Goal: Information Seeking & Learning: Check status

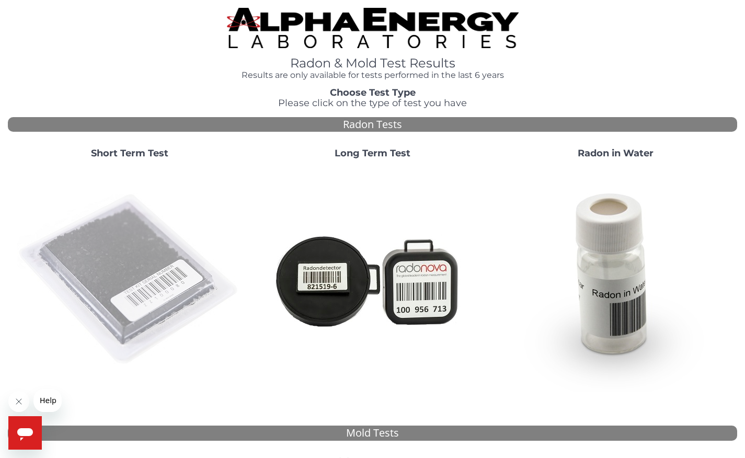
click at [132, 266] on img at bounding box center [129, 279] width 225 height 225
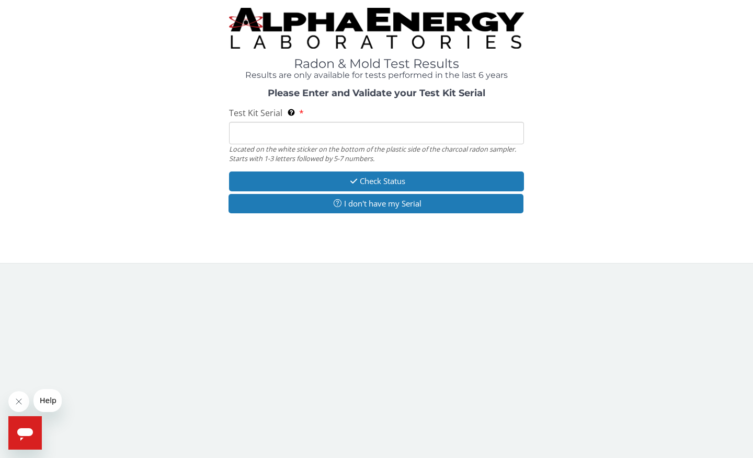
click at [248, 133] on input "Test Kit Serial Located on the white sticker on the bottom of the plastic side …" at bounding box center [376, 133] width 295 height 22
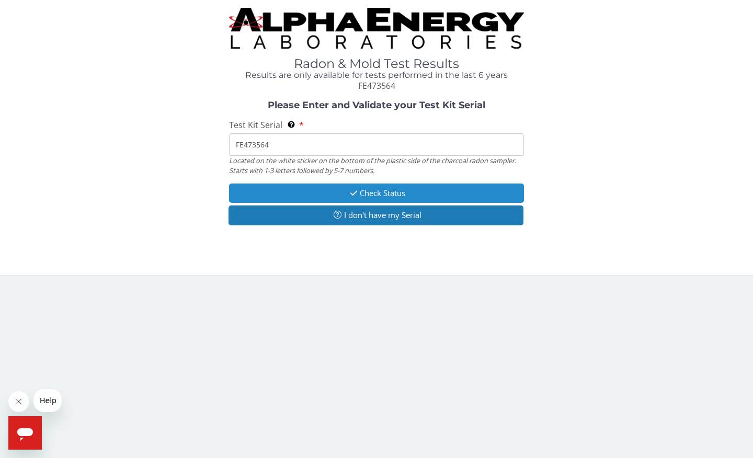
type input "FE473564"
click at [323, 189] on button "Check Status" at bounding box center [376, 192] width 295 height 19
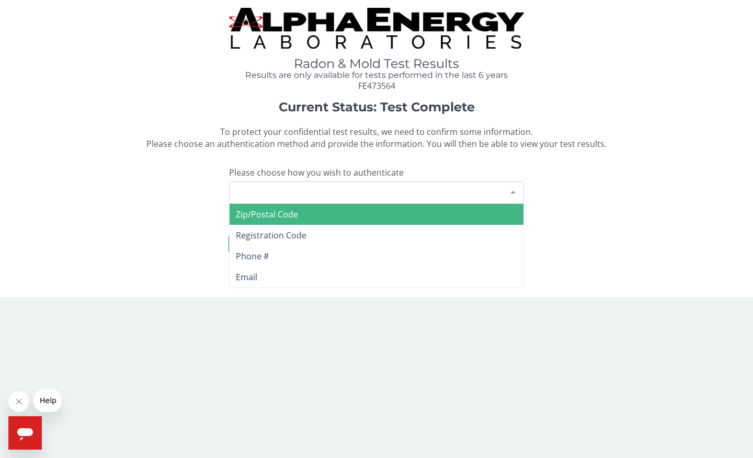
click at [290, 190] on div "Please make a selection" at bounding box center [376, 192] width 295 height 22
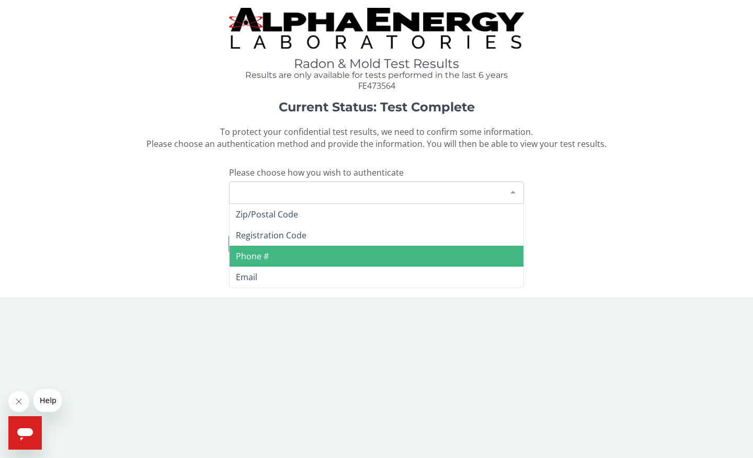
click at [270, 249] on span "Phone #" at bounding box center [376, 256] width 294 height 21
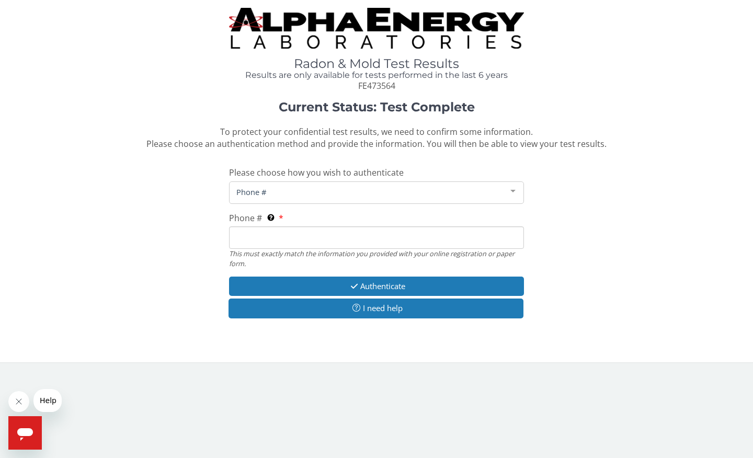
click at [257, 230] on input "Phone # This must exactly match the information you provided with your online r…" at bounding box center [376, 237] width 295 height 22
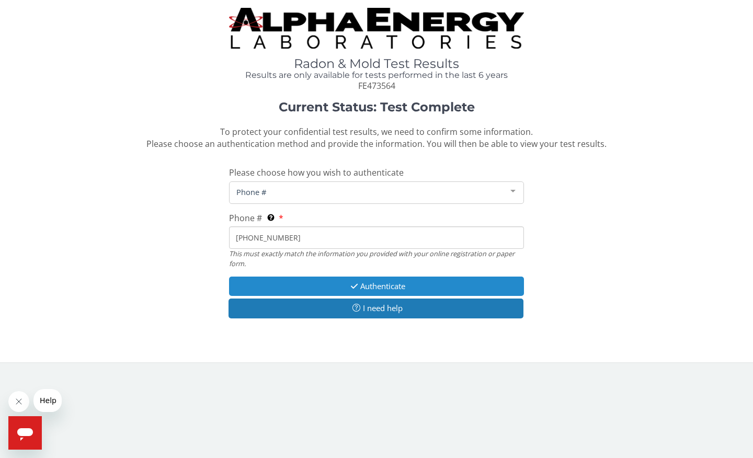
type input "[PHONE_NUMBER]"
click at [388, 282] on button "Authenticate" at bounding box center [376, 286] width 295 height 19
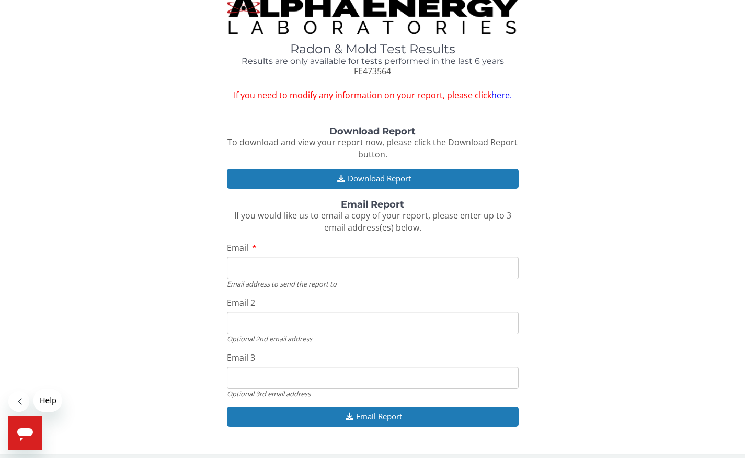
scroll to position [14, 0]
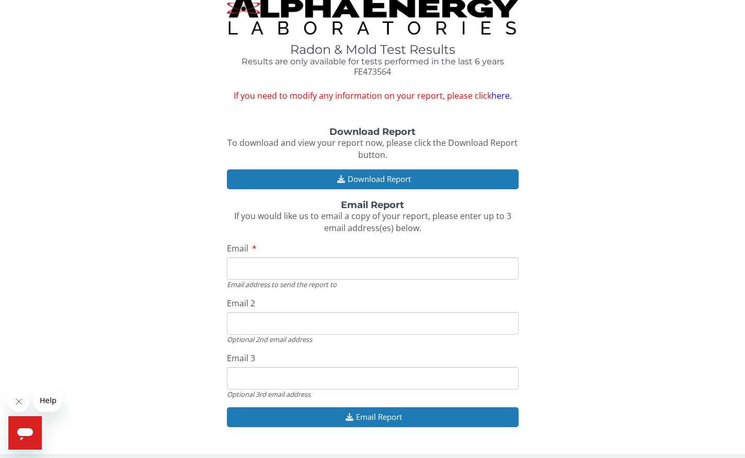
click at [260, 262] on input "Email" at bounding box center [373, 268] width 292 height 22
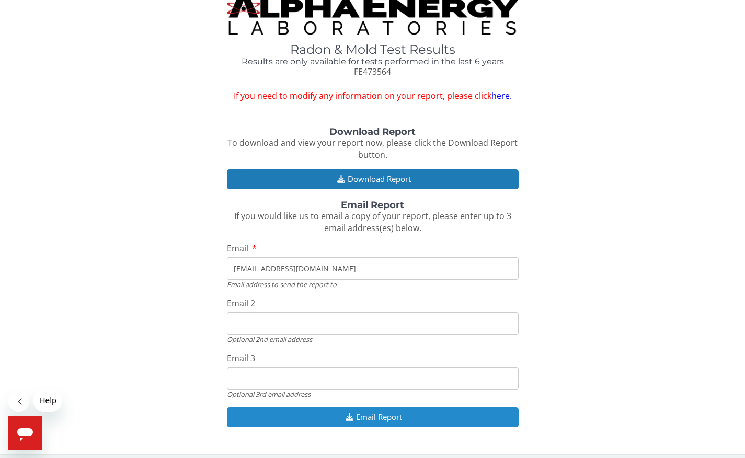
type input "[EMAIL_ADDRESS][DOMAIN_NAME]"
click at [304, 407] on button "Email Report" at bounding box center [373, 416] width 292 height 19
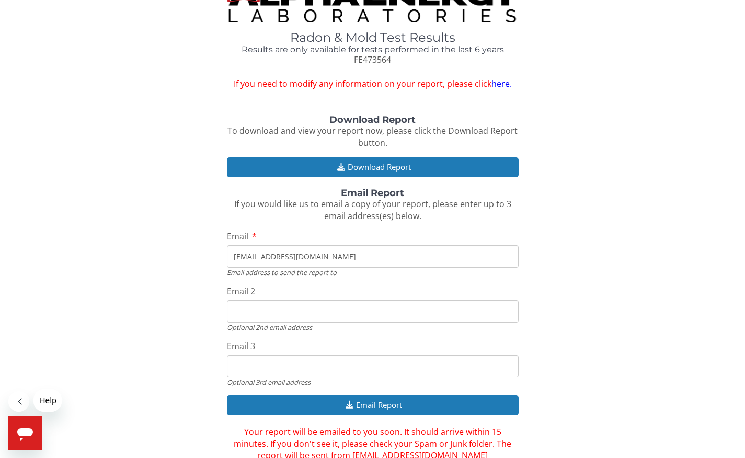
scroll to position [26, 0]
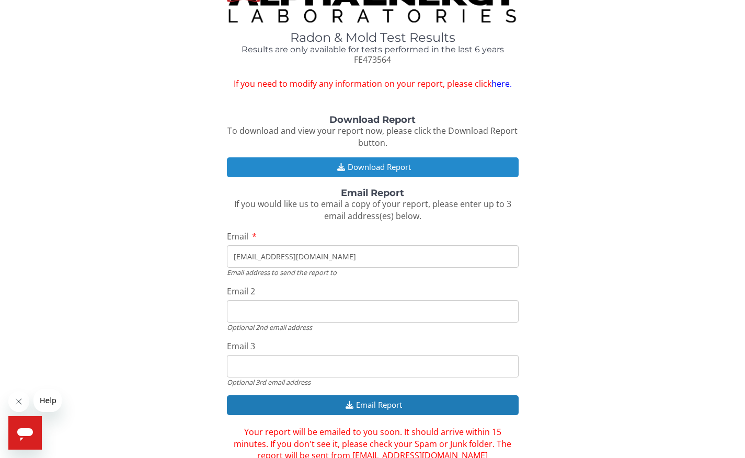
click at [390, 163] on button "Download Report" at bounding box center [373, 166] width 292 height 19
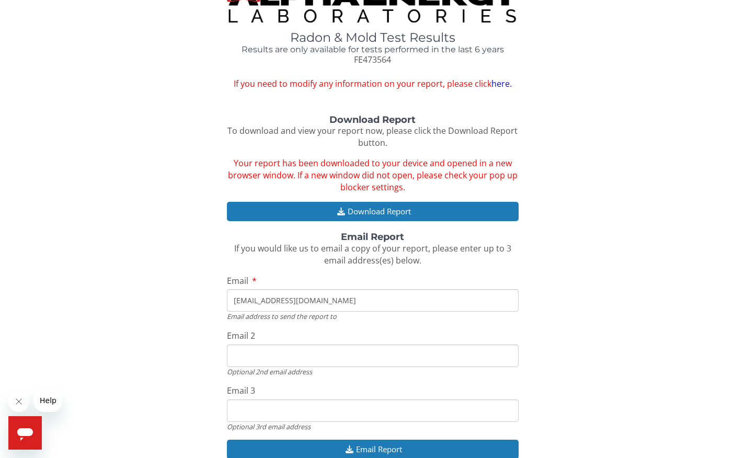
scroll to position [27, 0]
